Goal: Task Accomplishment & Management: Use online tool/utility

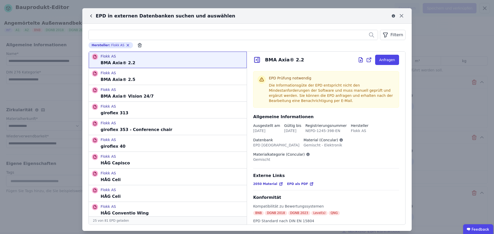
select select "**********"
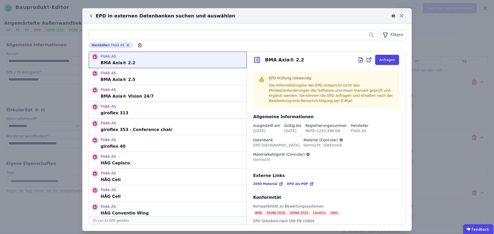
click at [327, 5] on div "EPD in externen Datenbanken suchen und auswählen Filtern Hersteller : Flokk AS …" at bounding box center [247, 120] width 494 height 240
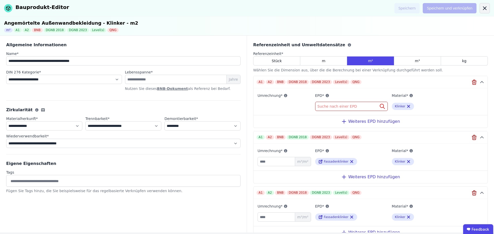
click at [483, 8] on icon at bounding box center [485, 8] width 6 height 6
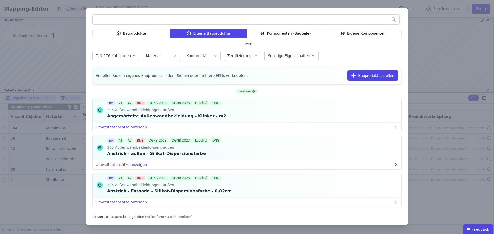
click at [436, 57] on div "Bauprodukte Eigene Bauprodukte Komponenten (Bauteile) Eigene Komponenten Filter…" at bounding box center [247, 117] width 494 height 234
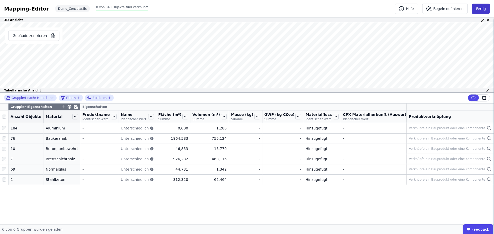
click at [482, 9] on button "Fertig" at bounding box center [481, 9] width 18 height 10
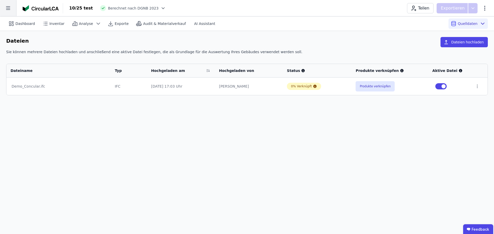
click at [11, 9] on icon at bounding box center [8, 8] width 16 height 16
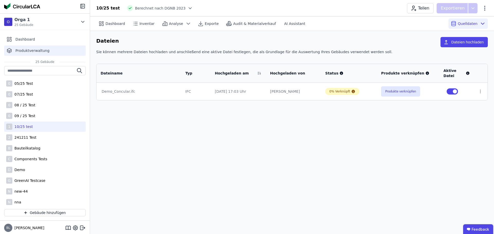
click at [27, 47] on div "Produktverwaltung" at bounding box center [45, 51] width 82 height 10
